Goal: Information Seeking & Learning: Learn about a topic

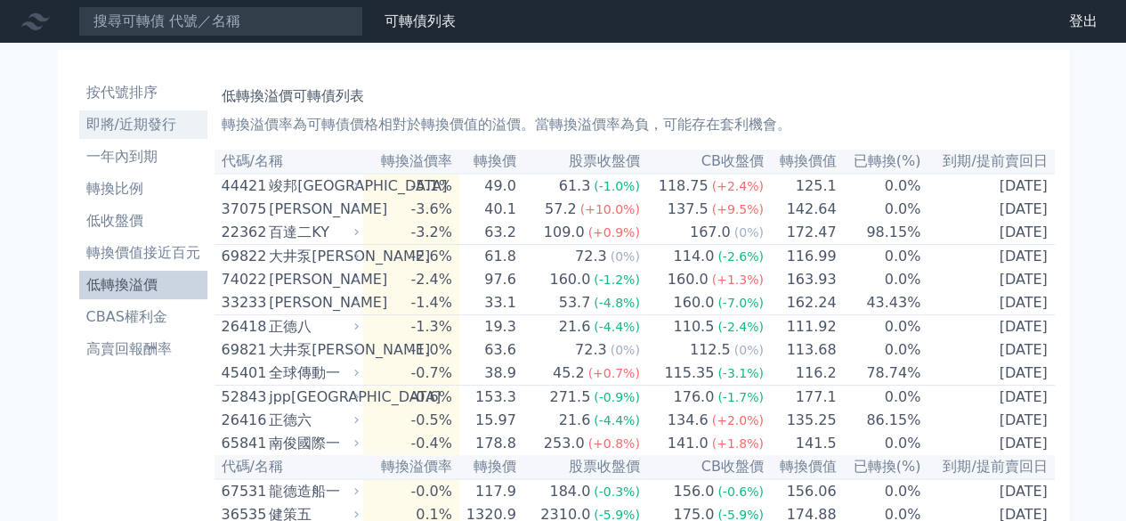
click at [118, 136] on link "即將/近期發行" at bounding box center [143, 124] width 128 height 28
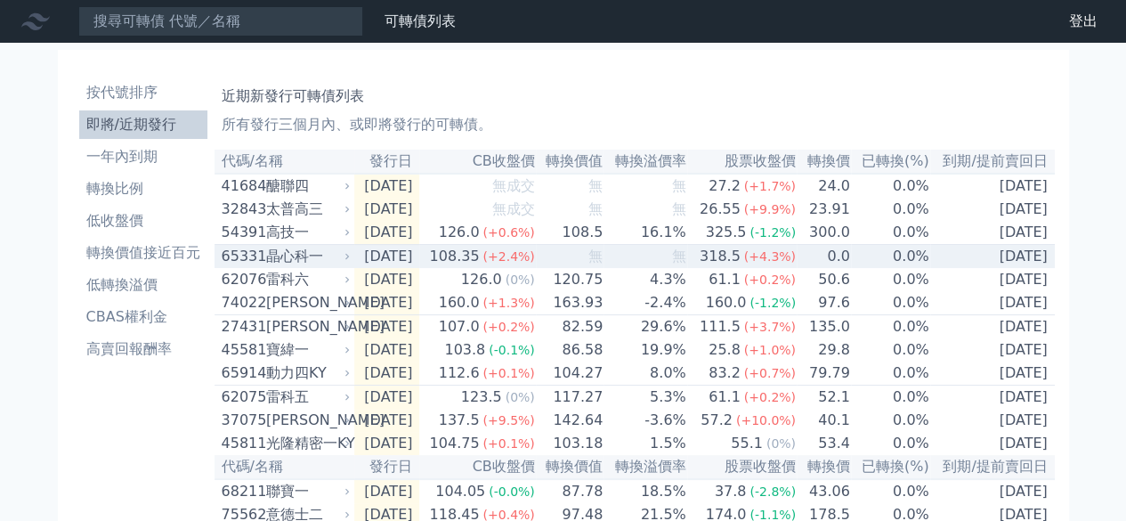
click at [312, 267] on div "晶心科一" at bounding box center [306, 256] width 81 height 21
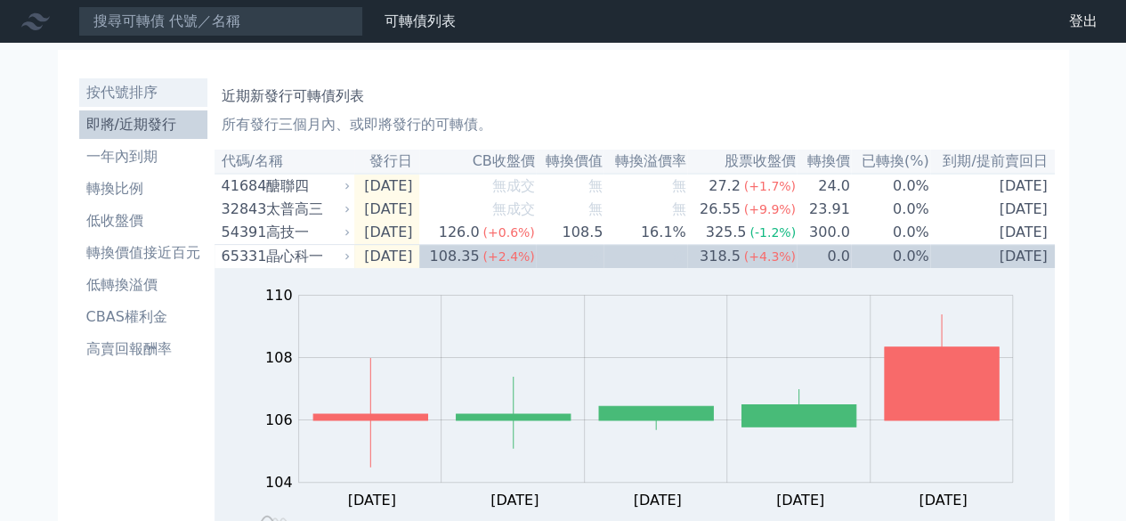
click at [125, 93] on li "按代號排序" at bounding box center [143, 92] width 128 height 21
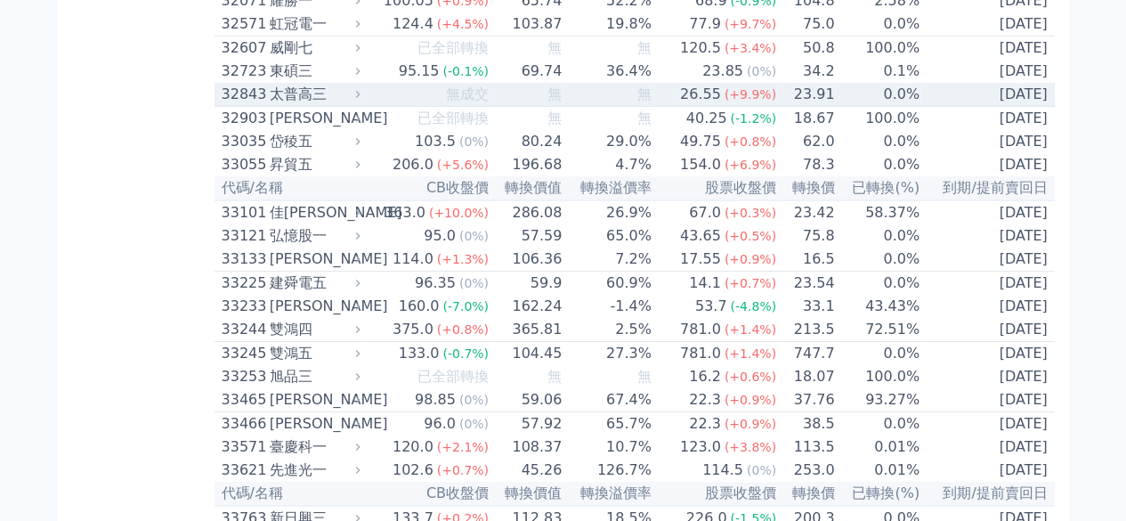
scroll to position [3472, 0]
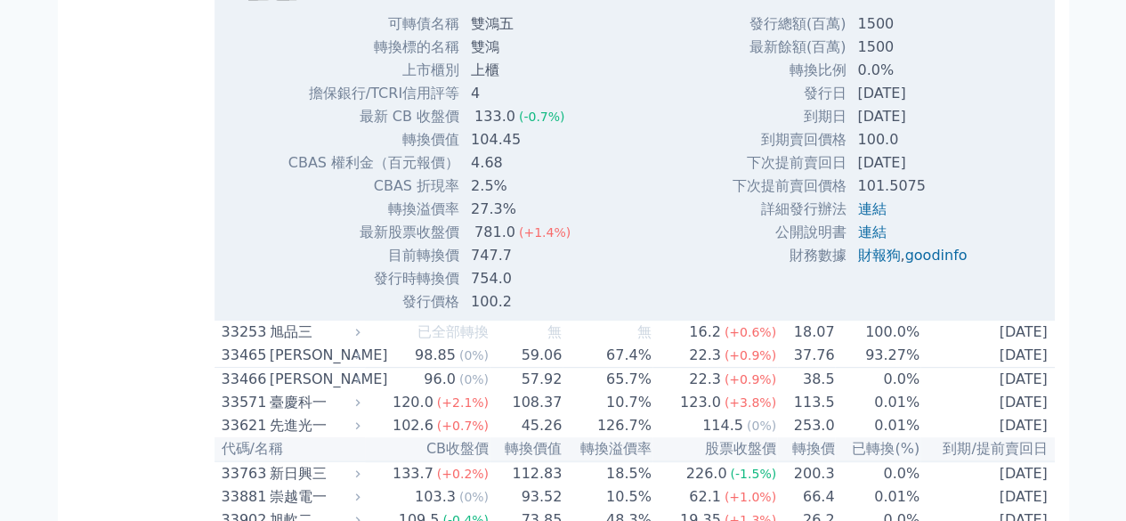
scroll to position [3739, 0]
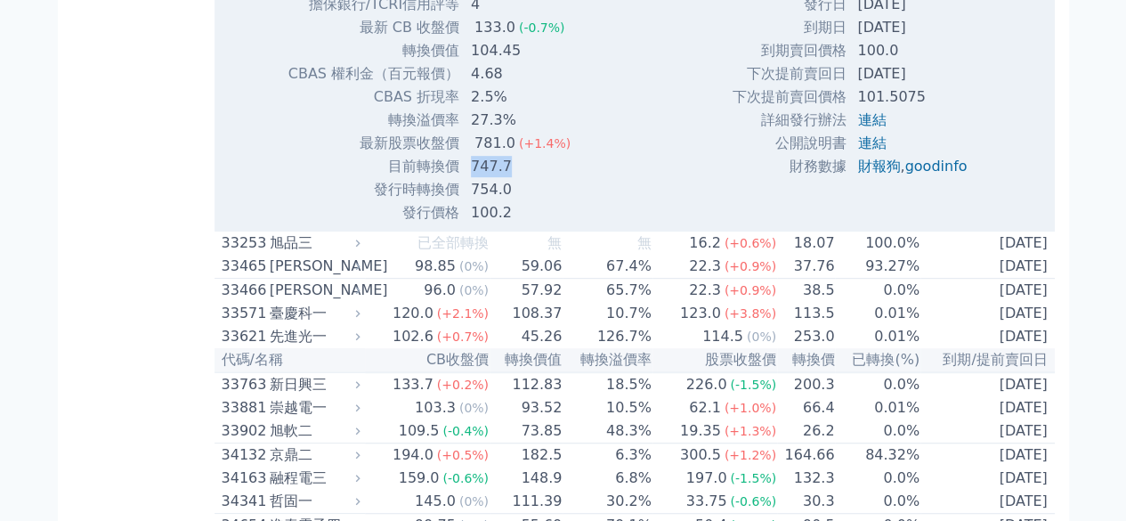
drag, startPoint x: 469, startPoint y: 401, endPoint x: 516, endPoint y: 398, distance: 47.3
click at [516, 178] on td "747.7" at bounding box center [522, 166] width 125 height 23
